Goal: Information Seeking & Learning: Learn about a topic

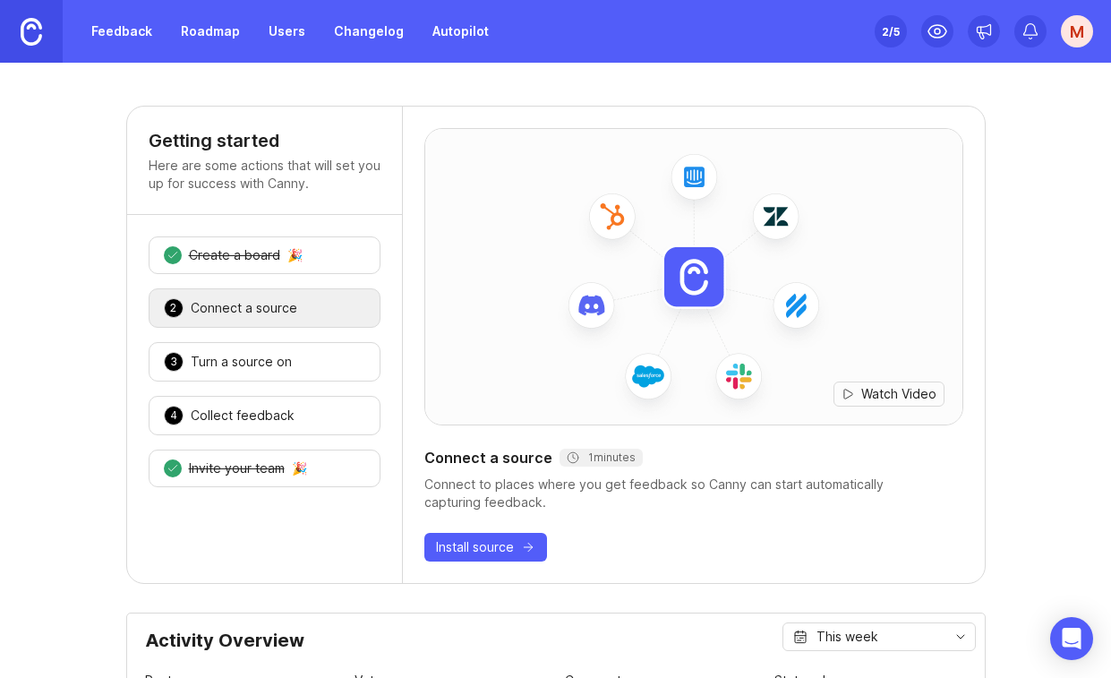
scroll to position [17, 0]
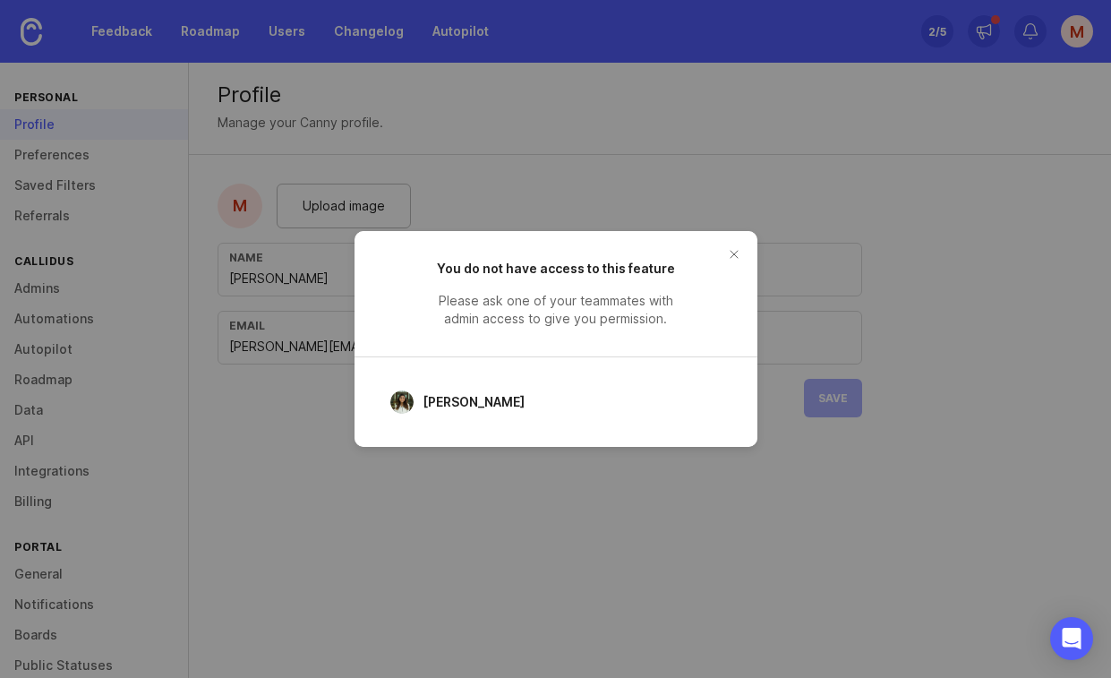
click at [459, 402] on span "[PERSON_NAME]" at bounding box center [474, 402] width 102 height 20
click at [744, 257] on button "close button" at bounding box center [734, 254] width 29 height 29
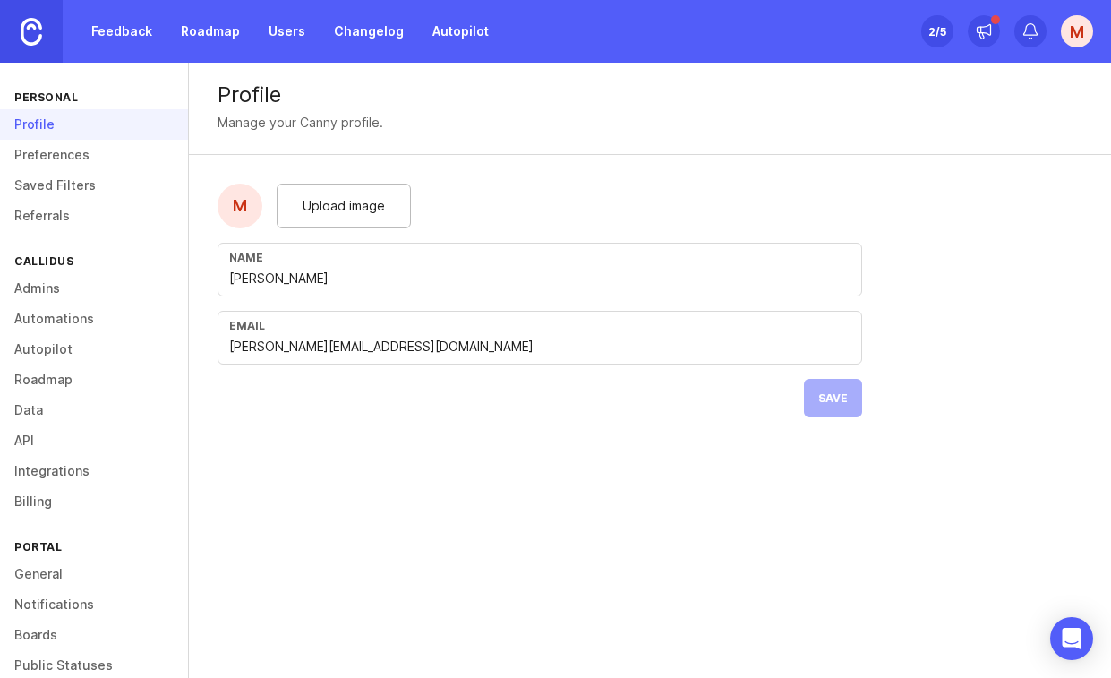
click at [120, 47] on div "Feedback Roadmap Users Changelog Autopilot" at bounding box center [250, 31] width 500 height 63
click at [120, 28] on link "Feedback" at bounding box center [122, 31] width 82 height 32
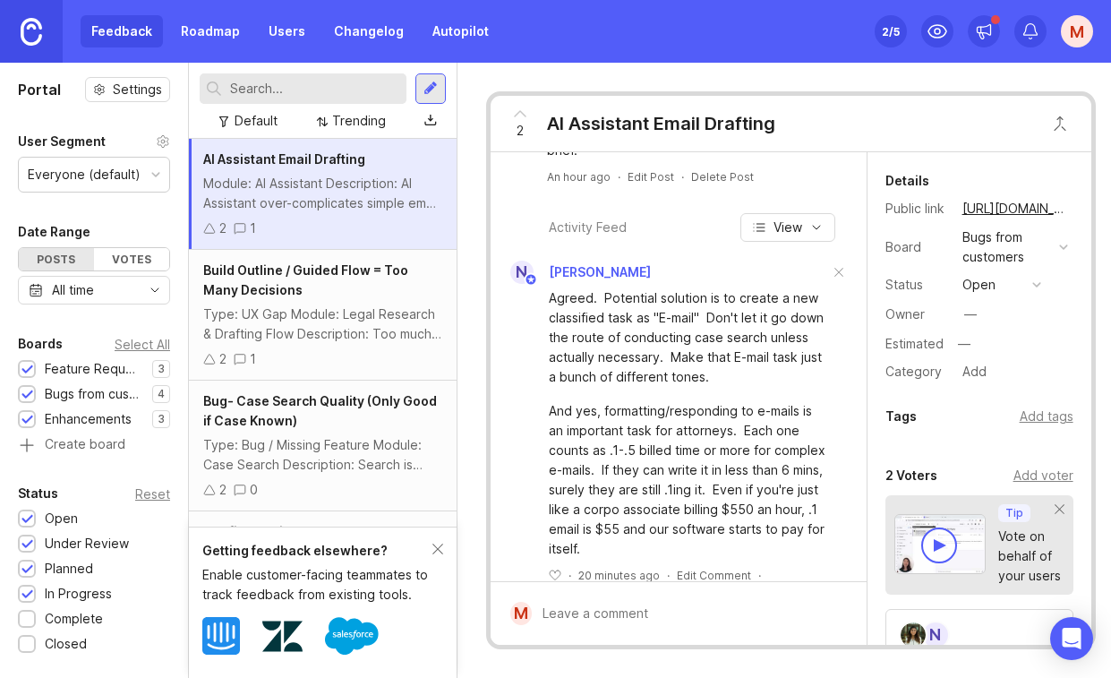
scroll to position [172, 0]
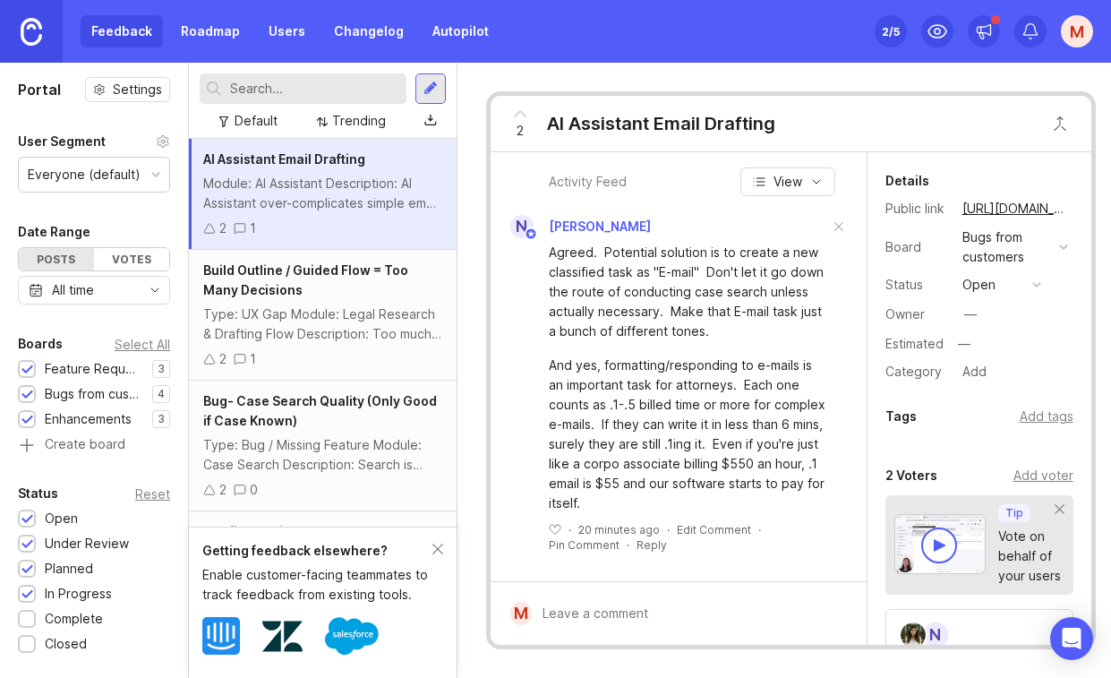
click at [671, 610] on div at bounding box center [691, 613] width 318 height 34
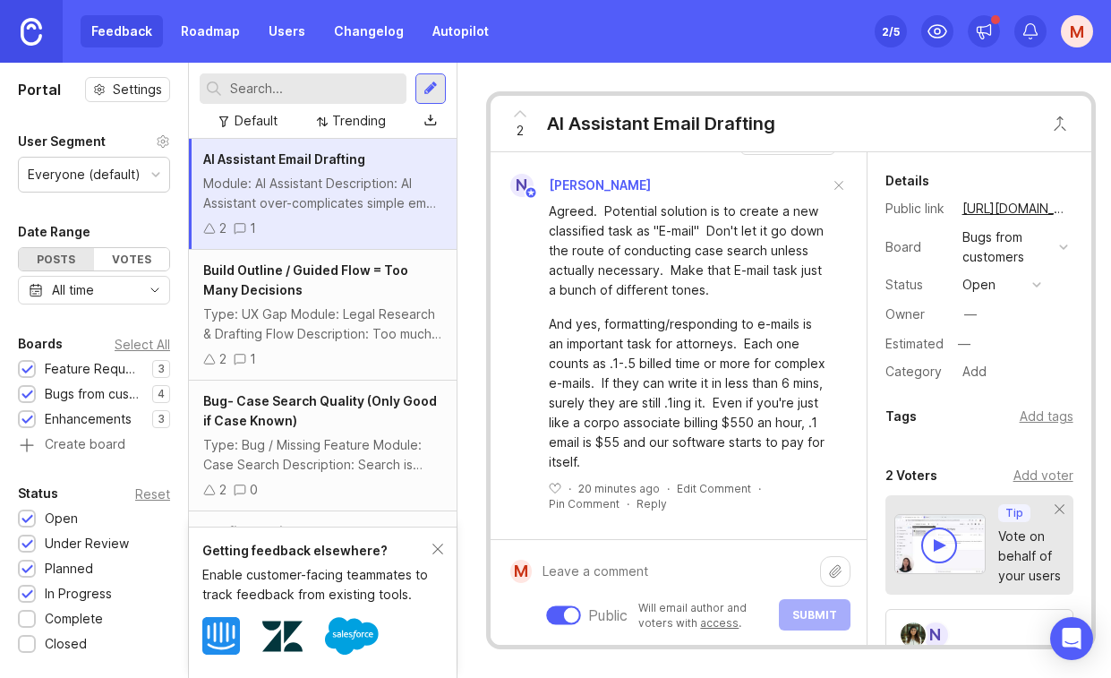
scroll to position [0, 0]
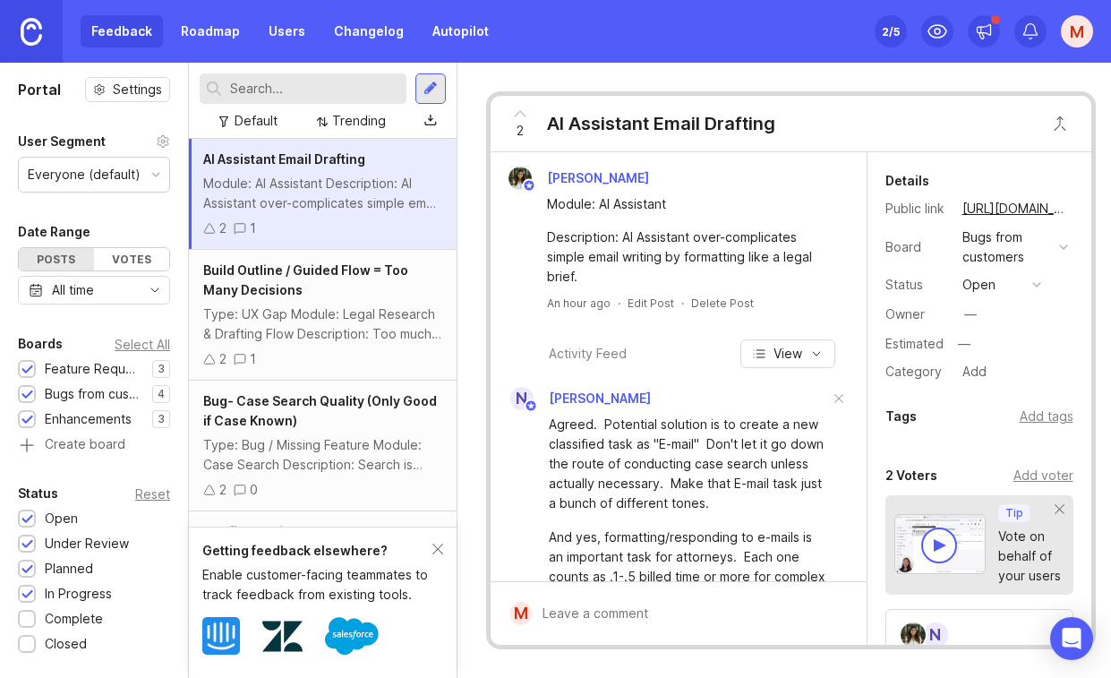
click at [809, 353] on icon "button" at bounding box center [816, 353] width 14 height 14
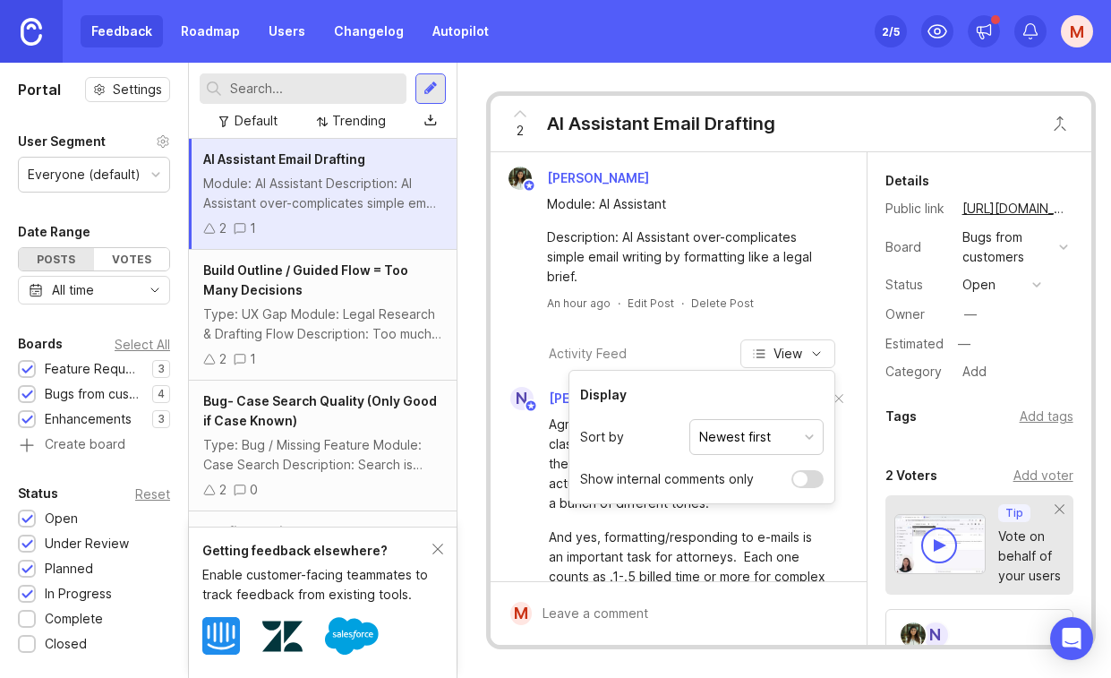
click at [809, 353] on icon "button" at bounding box center [816, 353] width 14 height 14
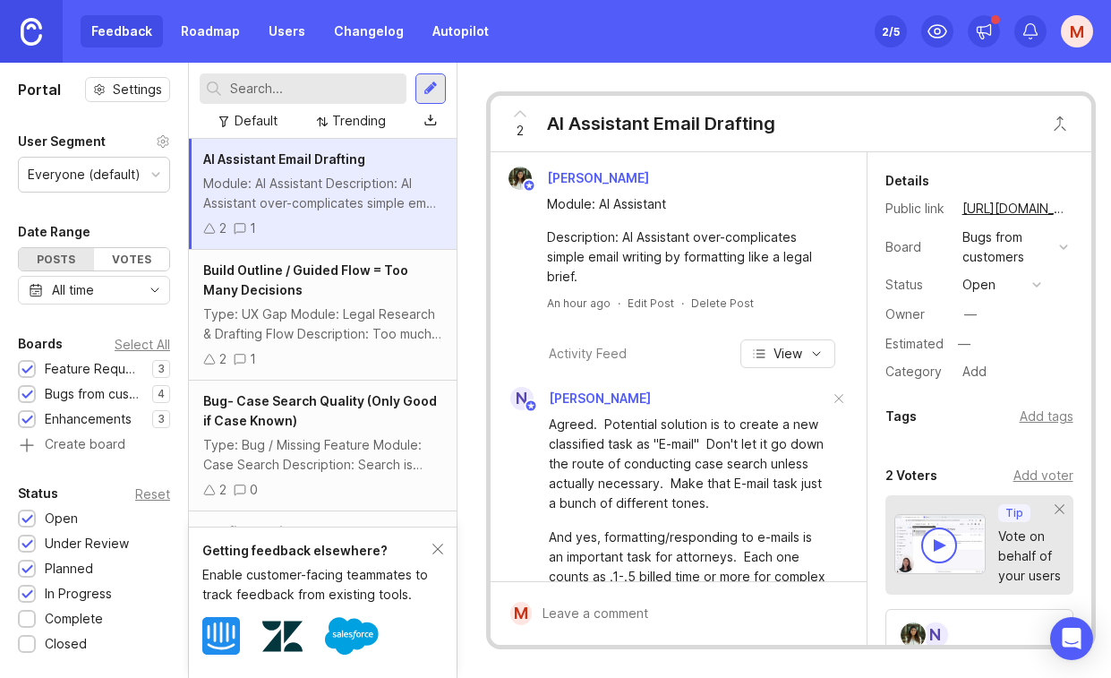
click at [525, 113] on icon at bounding box center [519, 113] width 21 height 21
click at [524, 113] on icon at bounding box center [519, 113] width 21 height 21
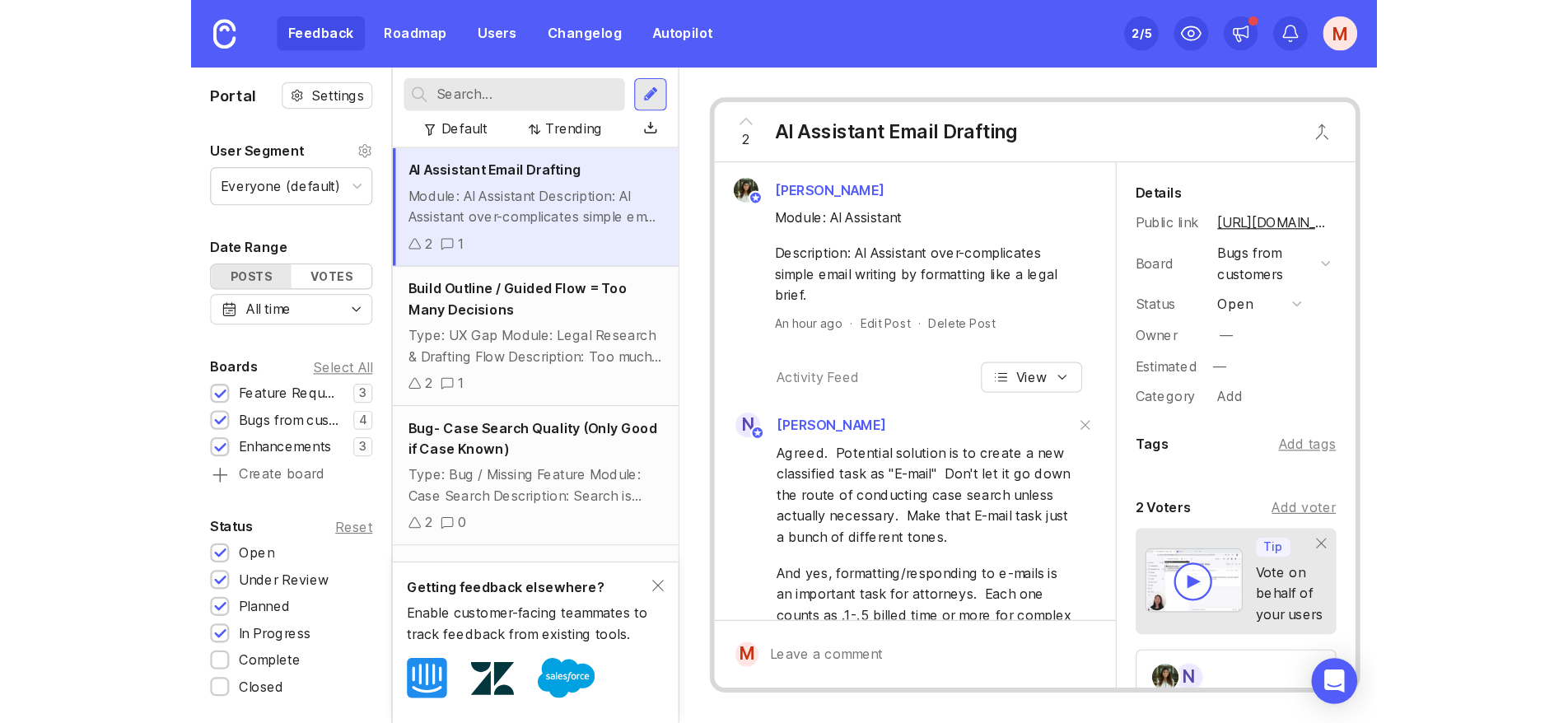
scroll to position [158, 0]
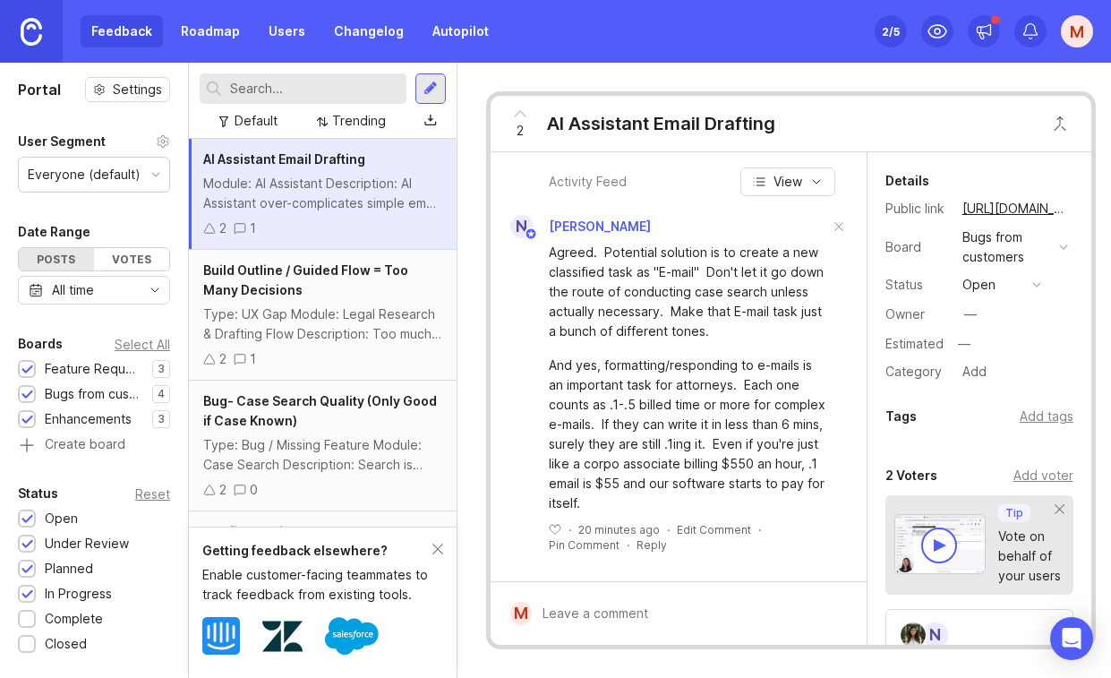
click at [444, 547] on div "Getting feedback elsewhere? Enable customer-facing teammates to track feedback …" at bounding box center [323, 601] width 268 height 151
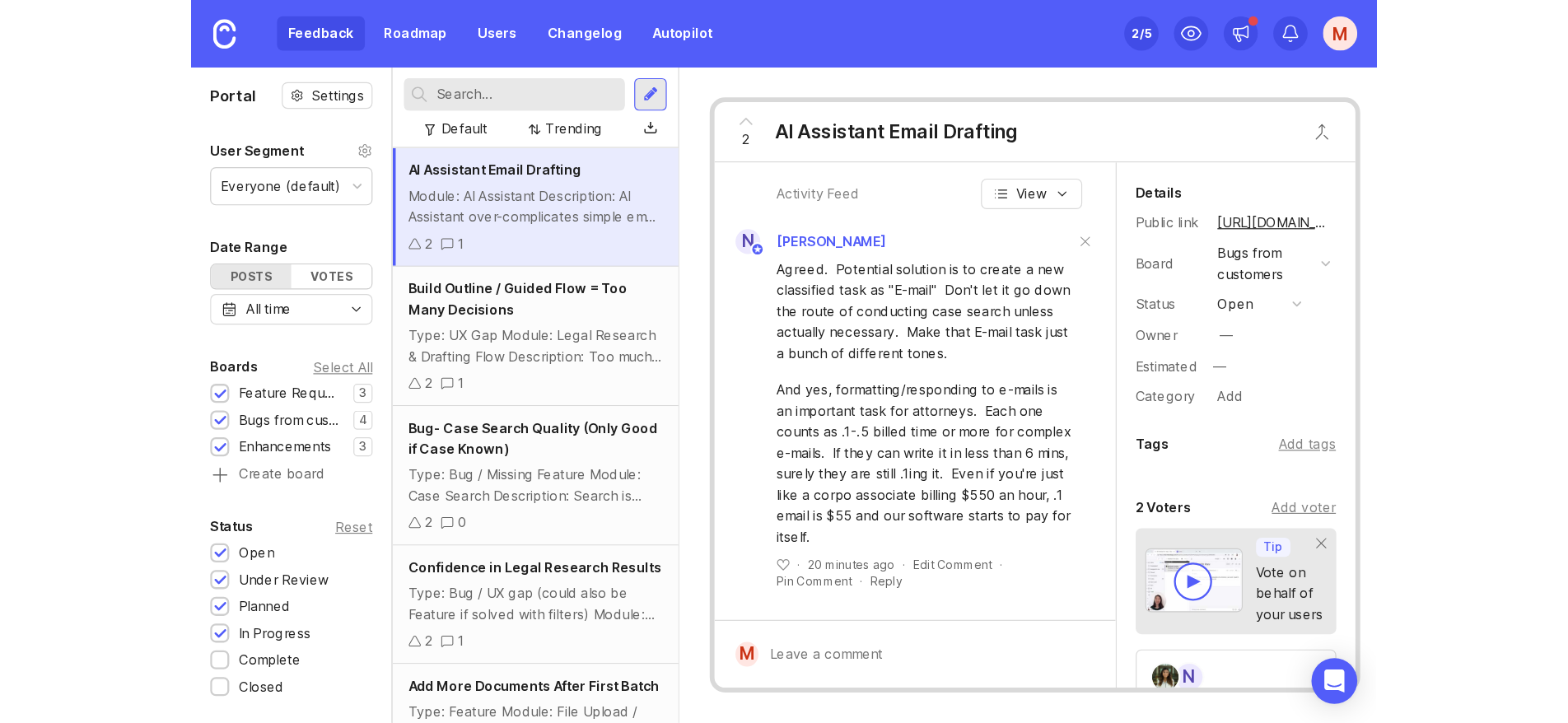
scroll to position [0, 0]
